Goal: Task Accomplishment & Management: Manage account settings

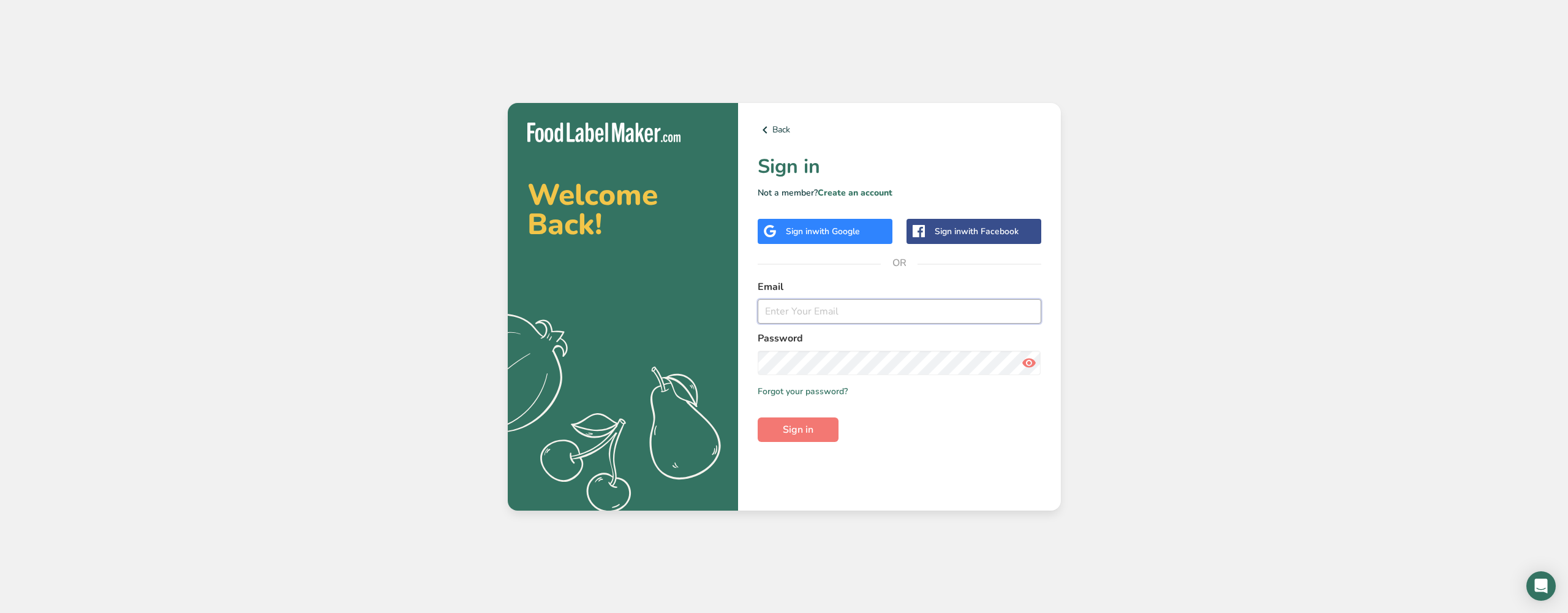
click at [853, 321] on input "email" at bounding box center [899, 311] width 283 height 24
type input "[EMAIL_ADDRESS][DOMAIN_NAME]"
click at [798, 429] on button "Sign in" at bounding box center [798, 429] width 81 height 24
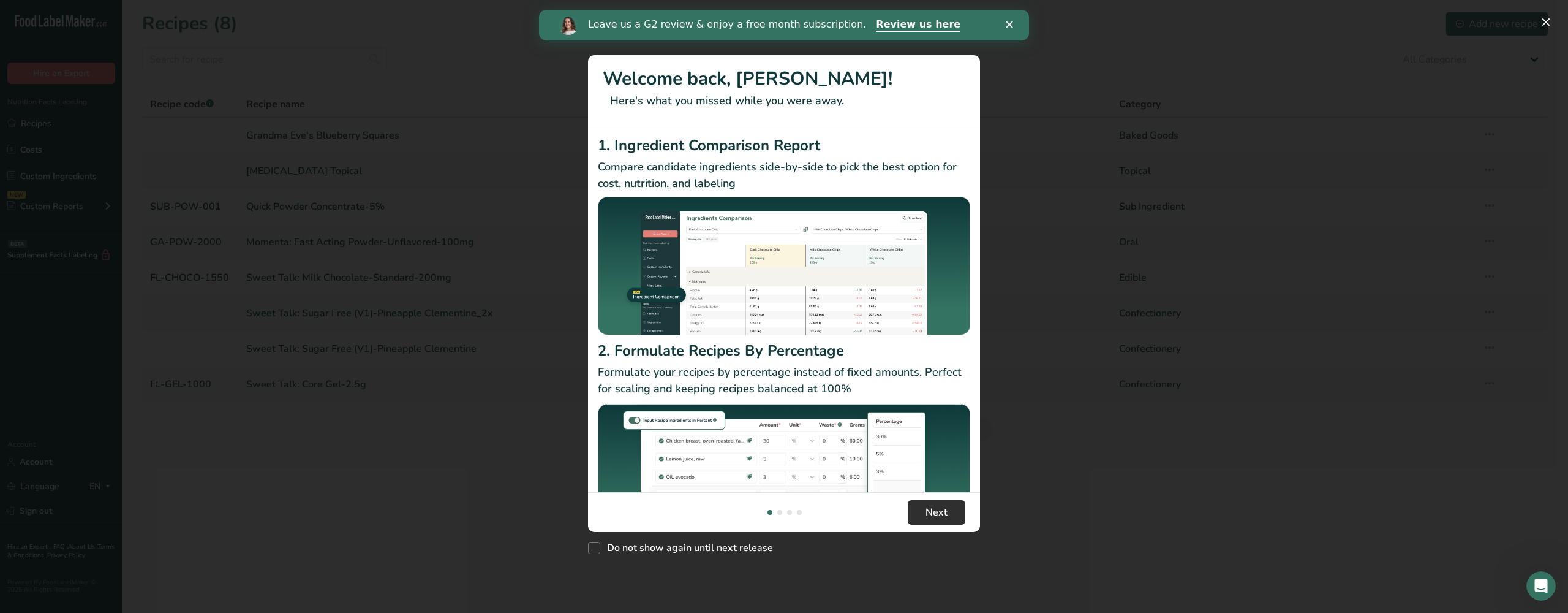
click at [955, 506] on button "Next" at bounding box center [936, 512] width 58 height 24
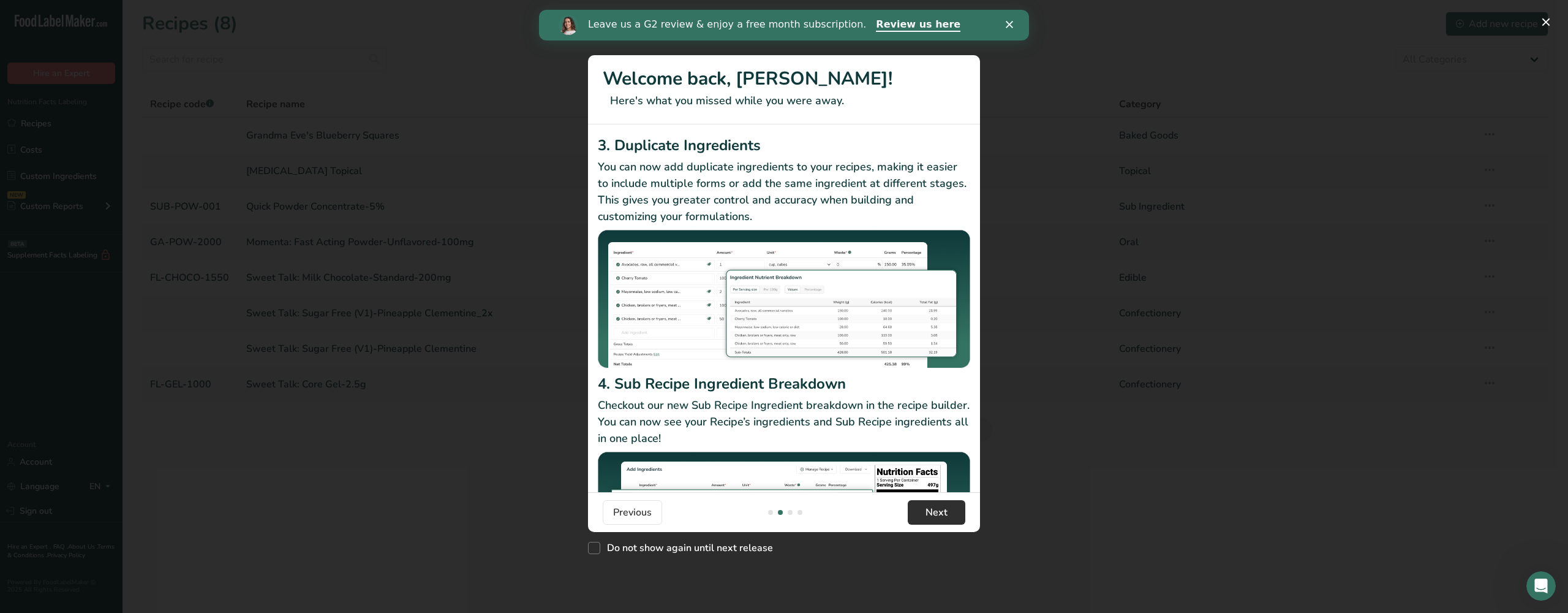
click at [955, 506] on button "Next" at bounding box center [936, 512] width 58 height 24
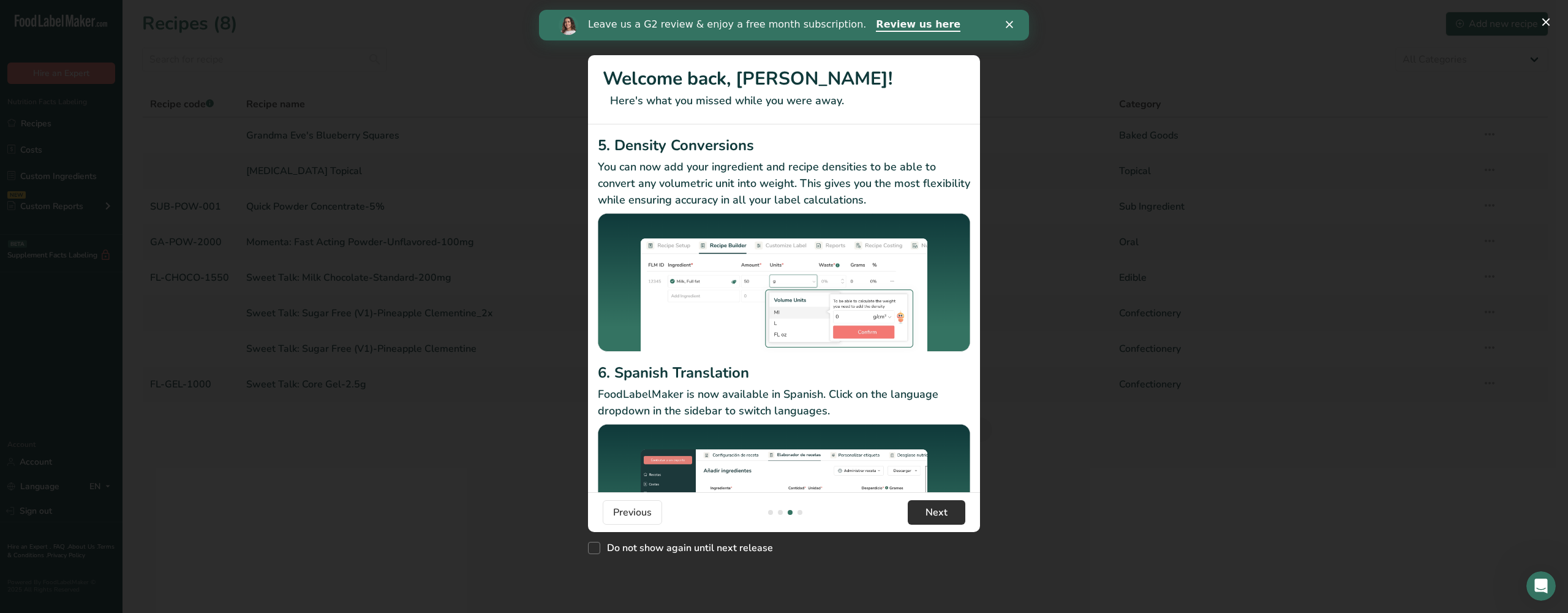
click at [955, 506] on button "Next" at bounding box center [936, 512] width 58 height 24
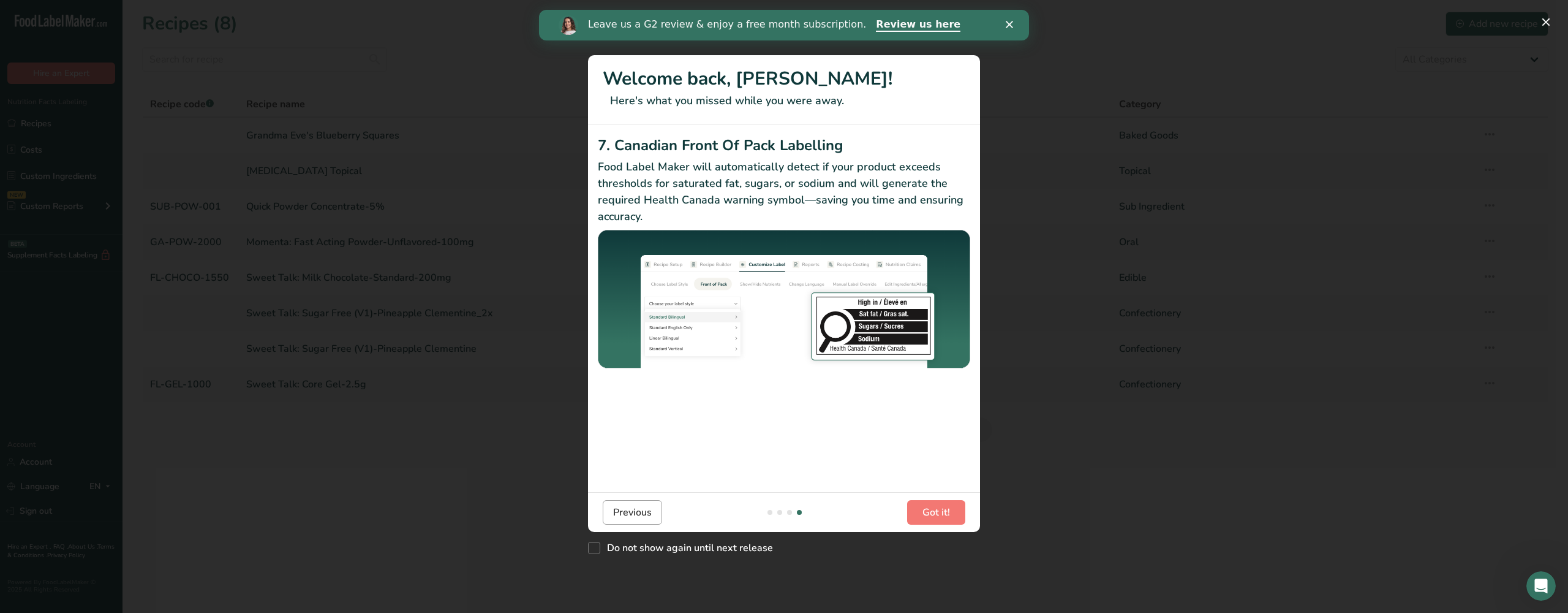
click at [642, 517] on span "Previous" at bounding box center [632, 512] width 38 height 15
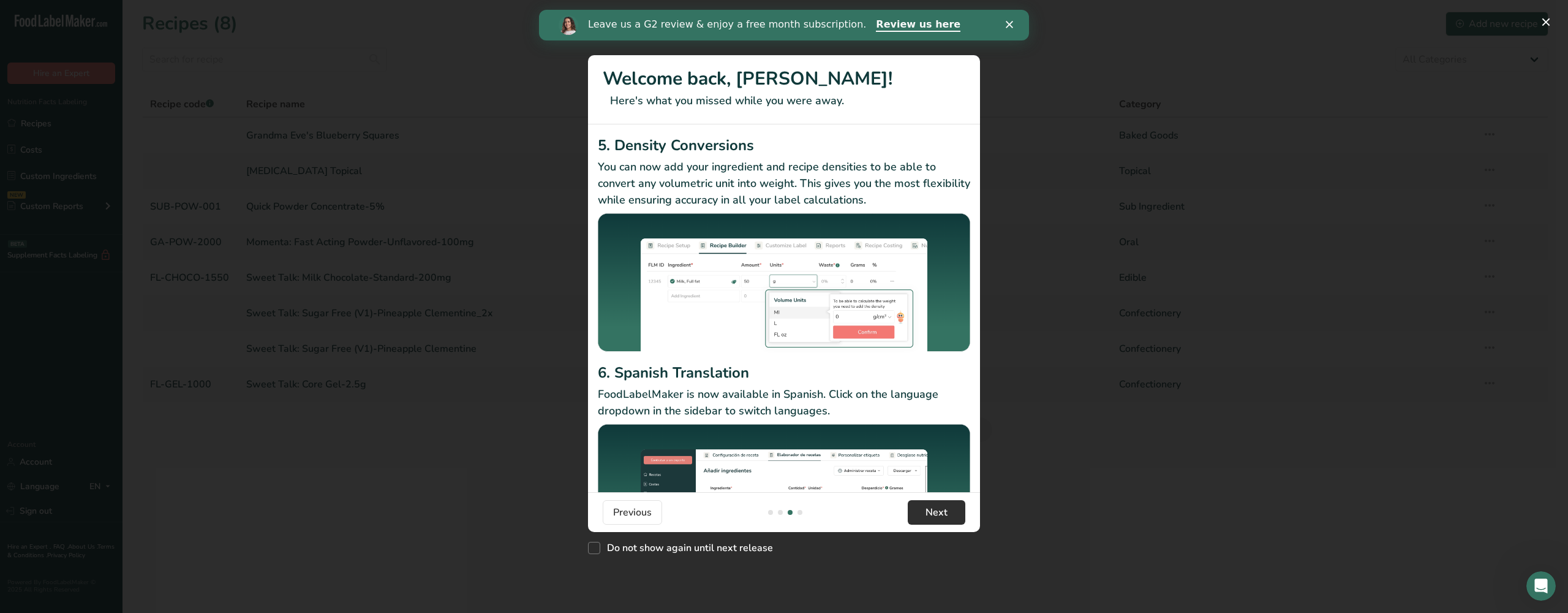
click at [941, 515] on span "Next" at bounding box center [936, 512] width 22 height 15
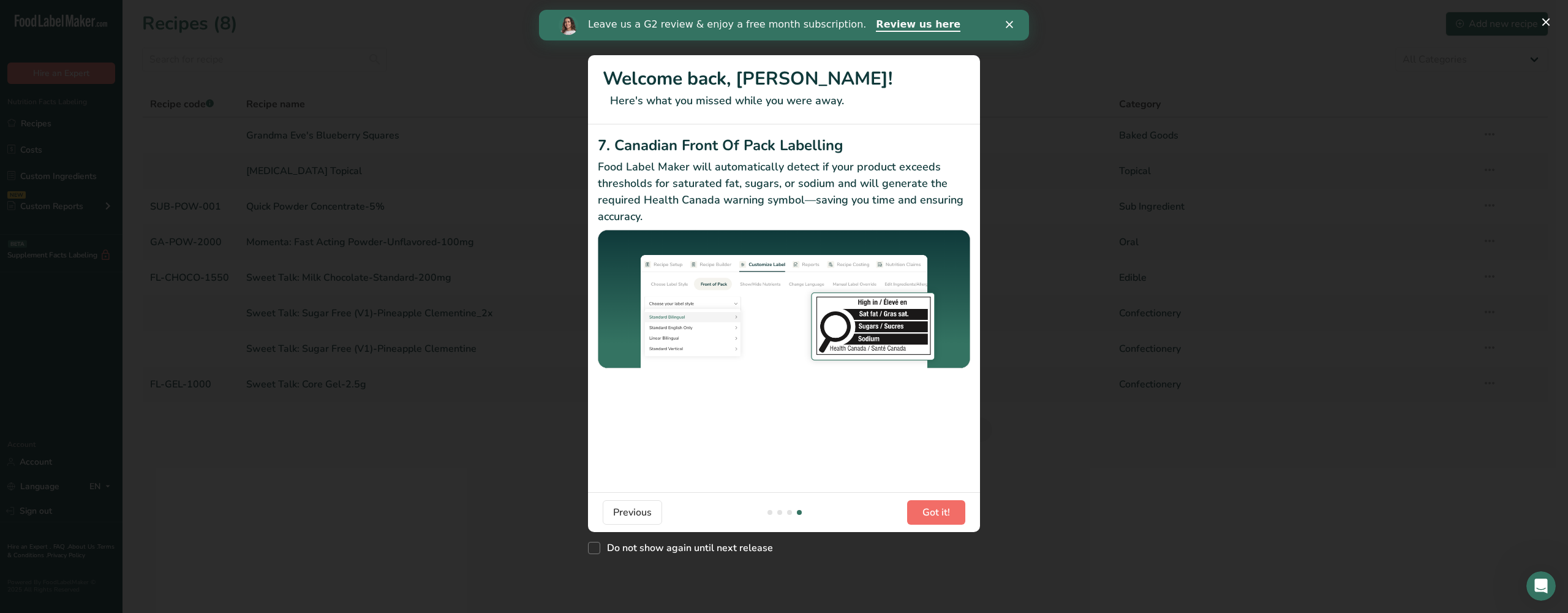
click at [941, 515] on span "Got it!" at bounding box center [936, 512] width 28 height 15
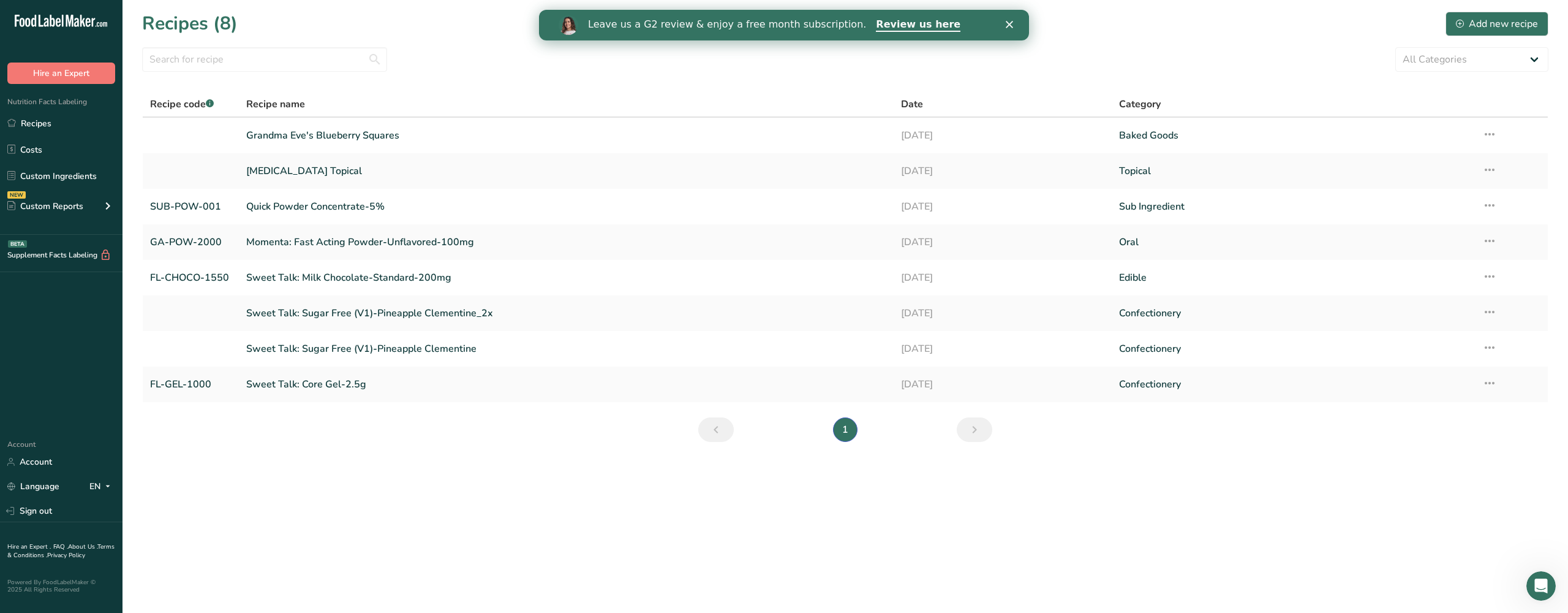
click at [1001, 22] on div "Leave us a G2 review & enjoy a free month subscription. Review us here" at bounding box center [784, 25] width 490 height 21
click at [1011, 22] on icon "Close" at bounding box center [1010, 24] width 8 height 8
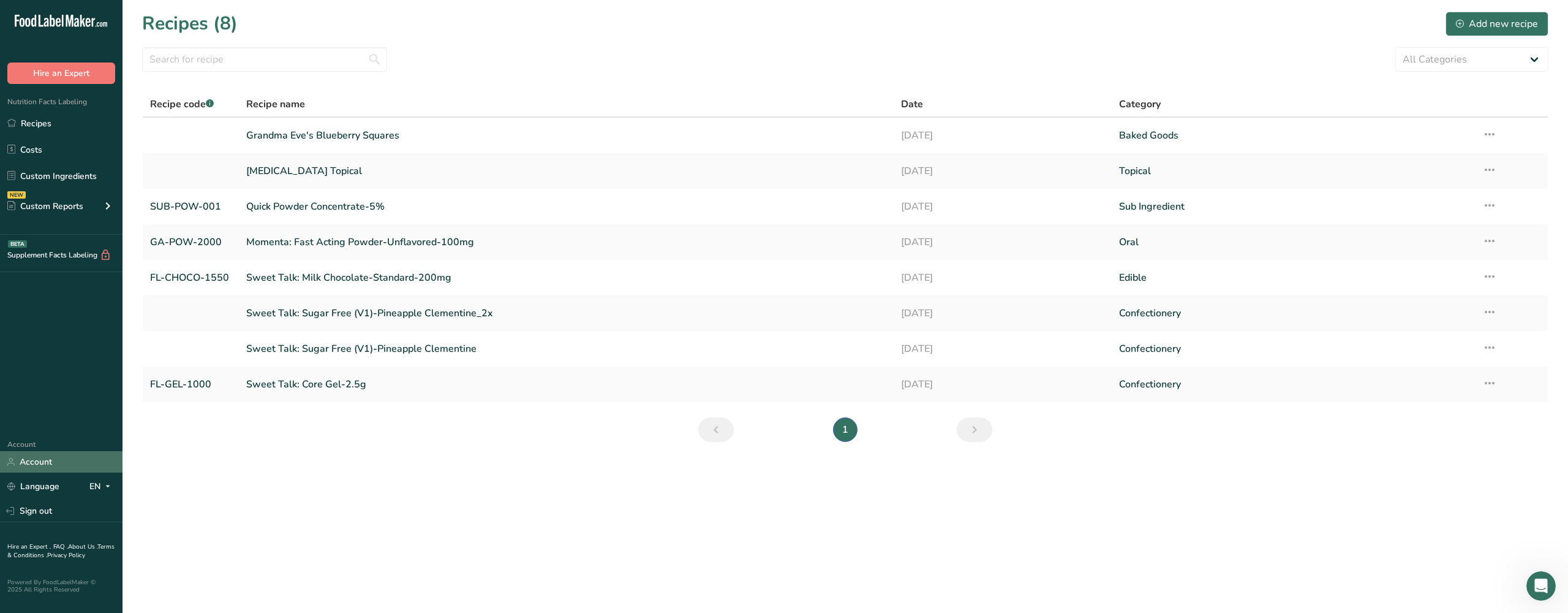
click at [46, 470] on link "Account" at bounding box center [61, 461] width 123 height 22
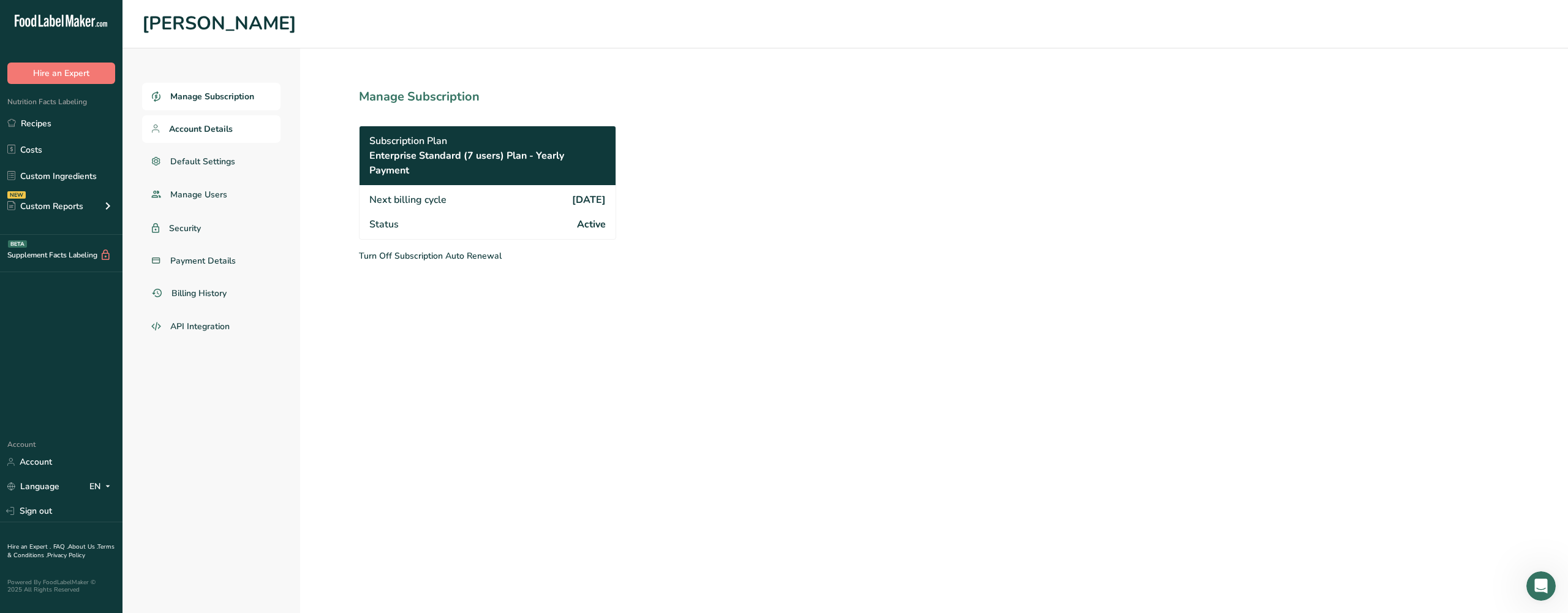
click at [214, 129] on span "Account Details" at bounding box center [200, 129] width 64 height 13
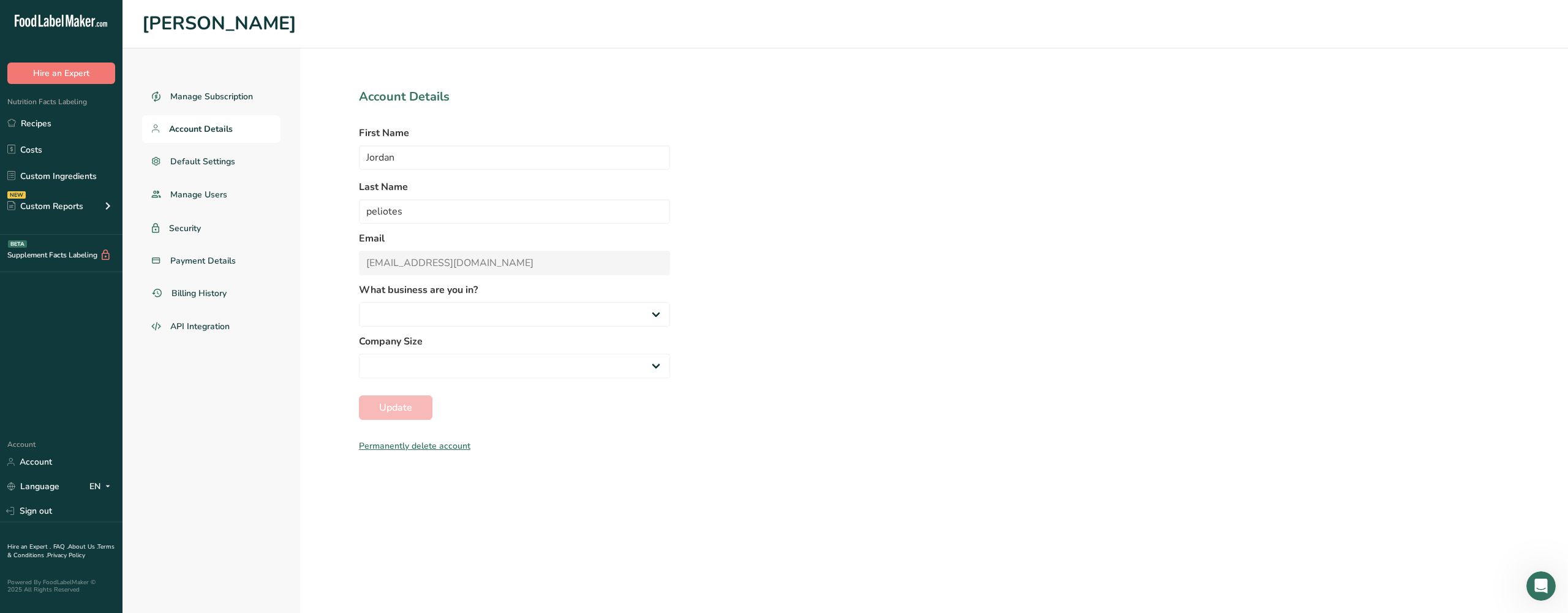
select select "8"
select select "4"
click at [215, 98] on span "Manage Subscription" at bounding box center [212, 96] width 84 height 13
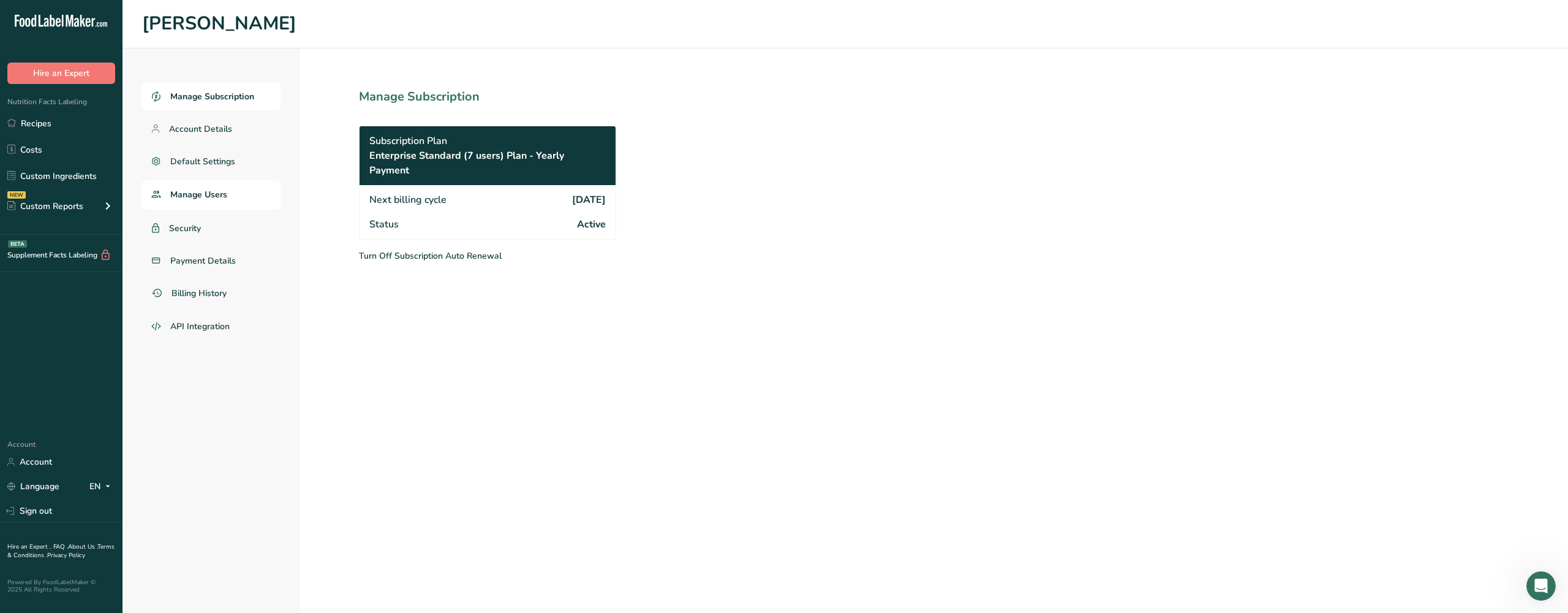
click at [244, 187] on link "Manage Users" at bounding box center [211, 195] width 138 height 29
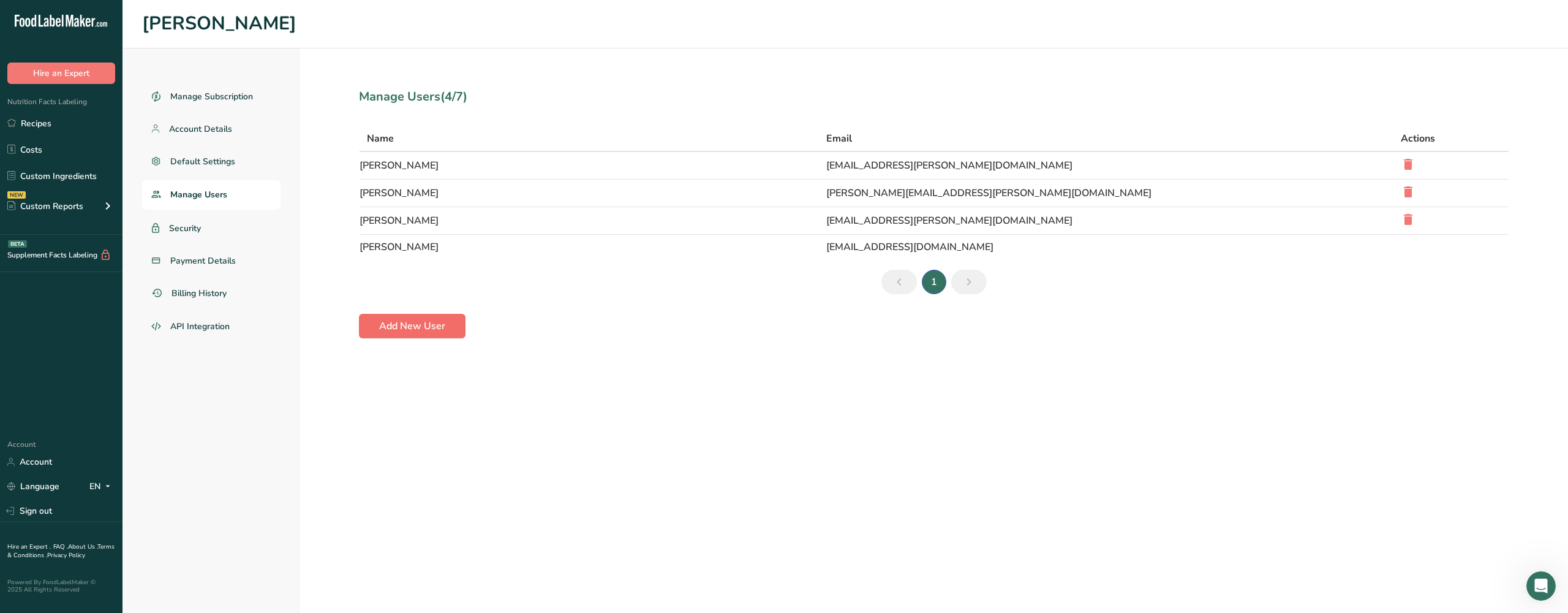
click at [447, 327] on button "Add New User" at bounding box center [412, 325] width 107 height 24
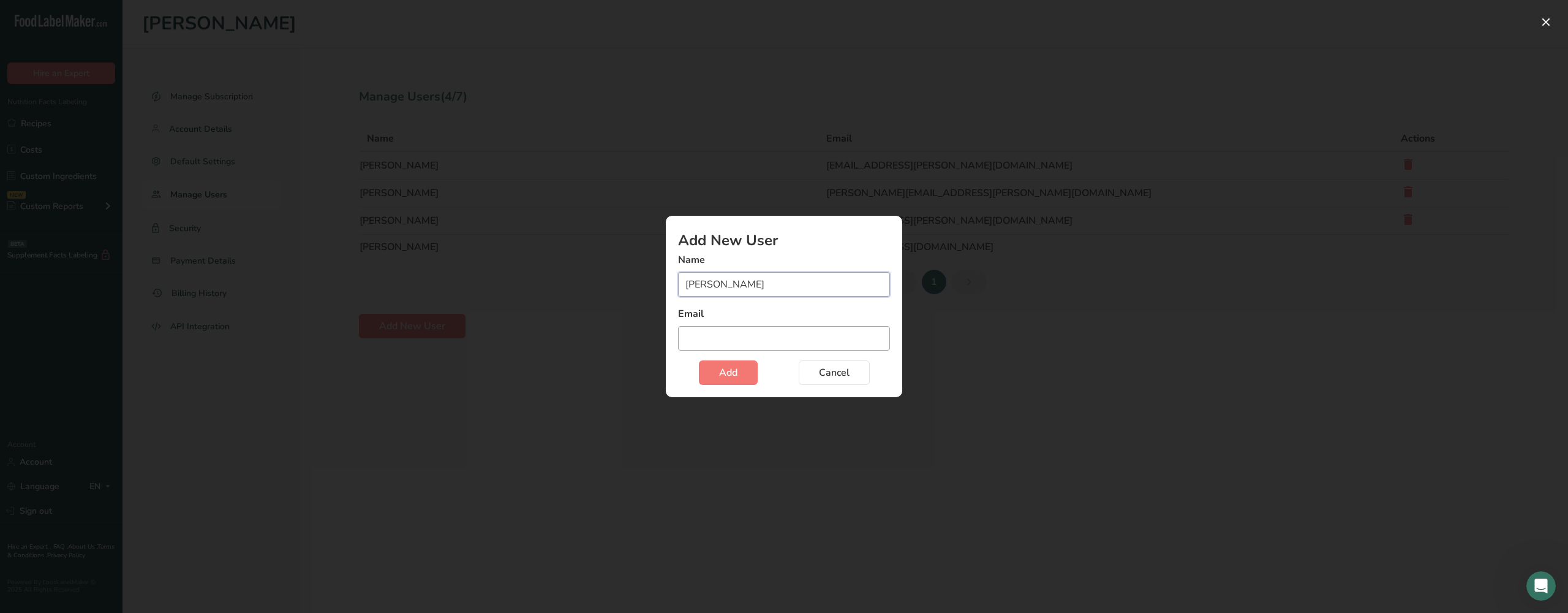
type input "[PERSON_NAME]"
type input "[PERSON_NAME][EMAIL_ADDRESS][PERSON_NAME][DOMAIN_NAME]"
click at [727, 372] on span "Add" at bounding box center [729, 372] width 18 height 15
click at [1068, 468] on div "Add user modal" at bounding box center [784, 306] width 1568 height 613
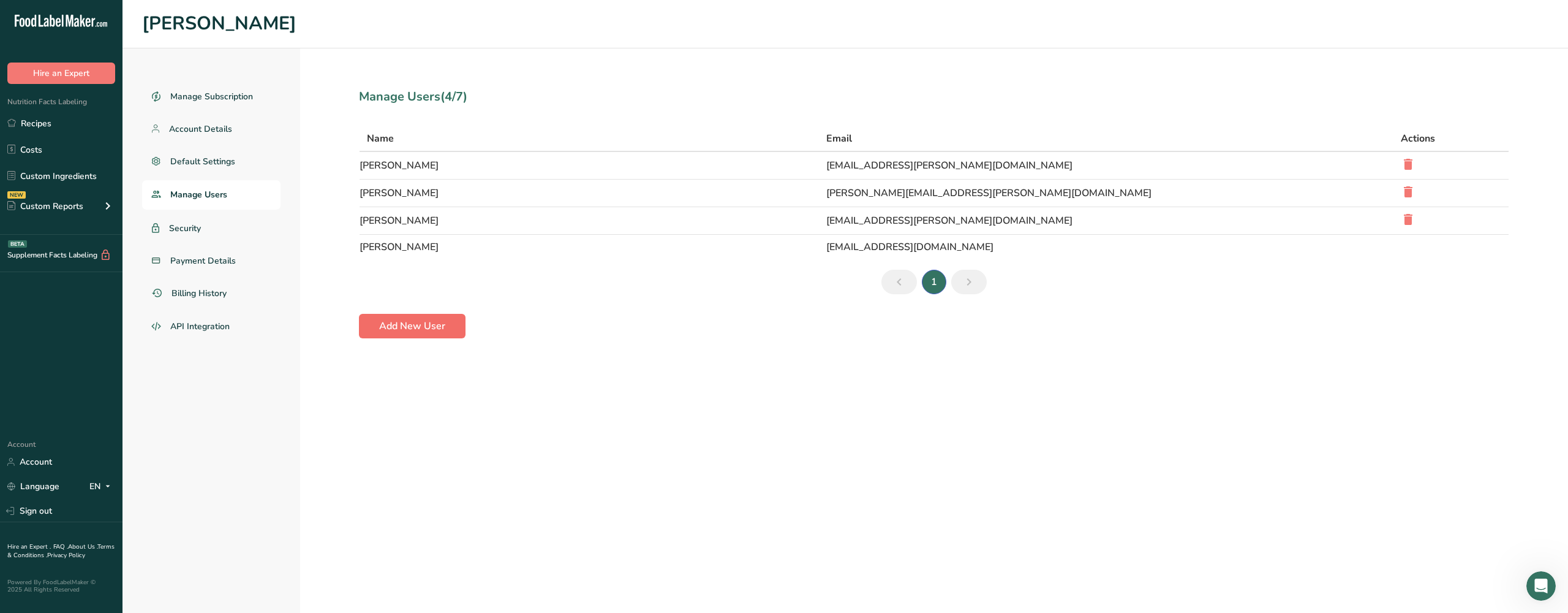
click at [399, 324] on span "Add New User" at bounding box center [412, 326] width 66 height 15
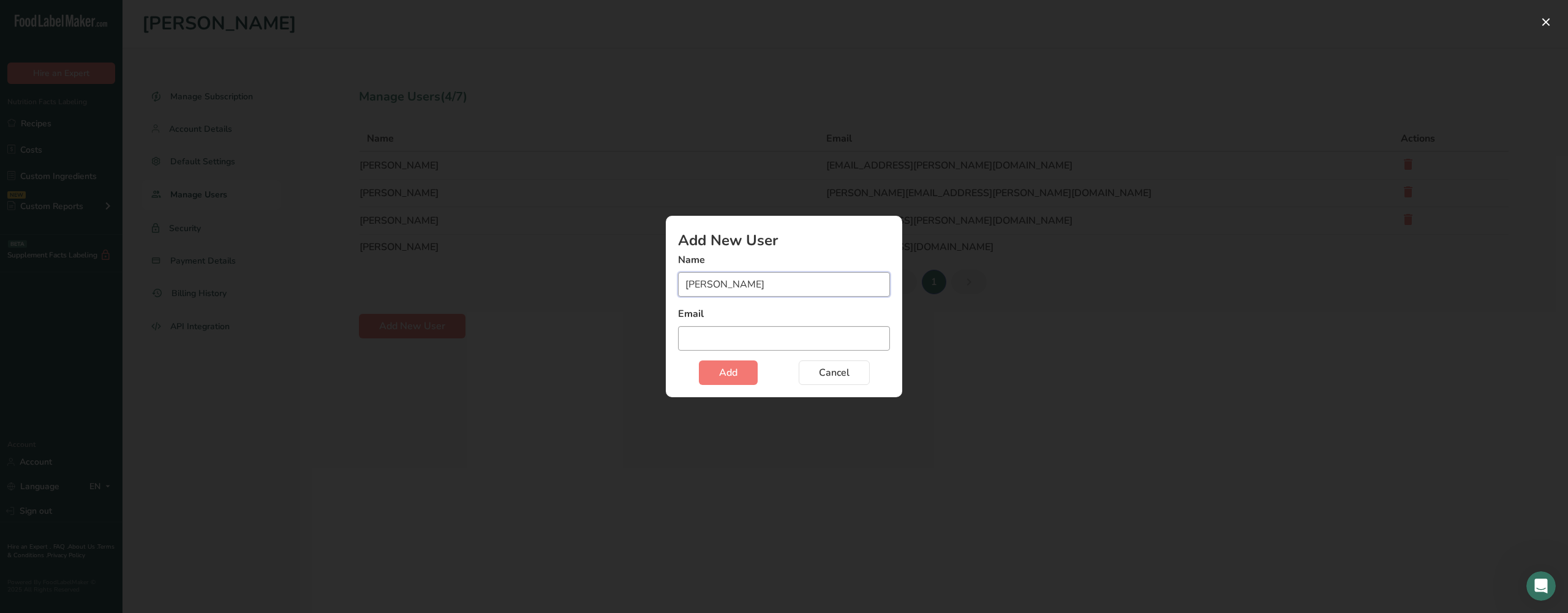
type input "[PERSON_NAME]"
type input "S"
type input "[PERSON_NAME][EMAIL_ADDRESS][PERSON_NAME][DOMAIN_NAME]"
click at [745, 376] on button "Add" at bounding box center [729, 372] width 59 height 24
